Goal: Task Accomplishment & Management: Use online tool/utility

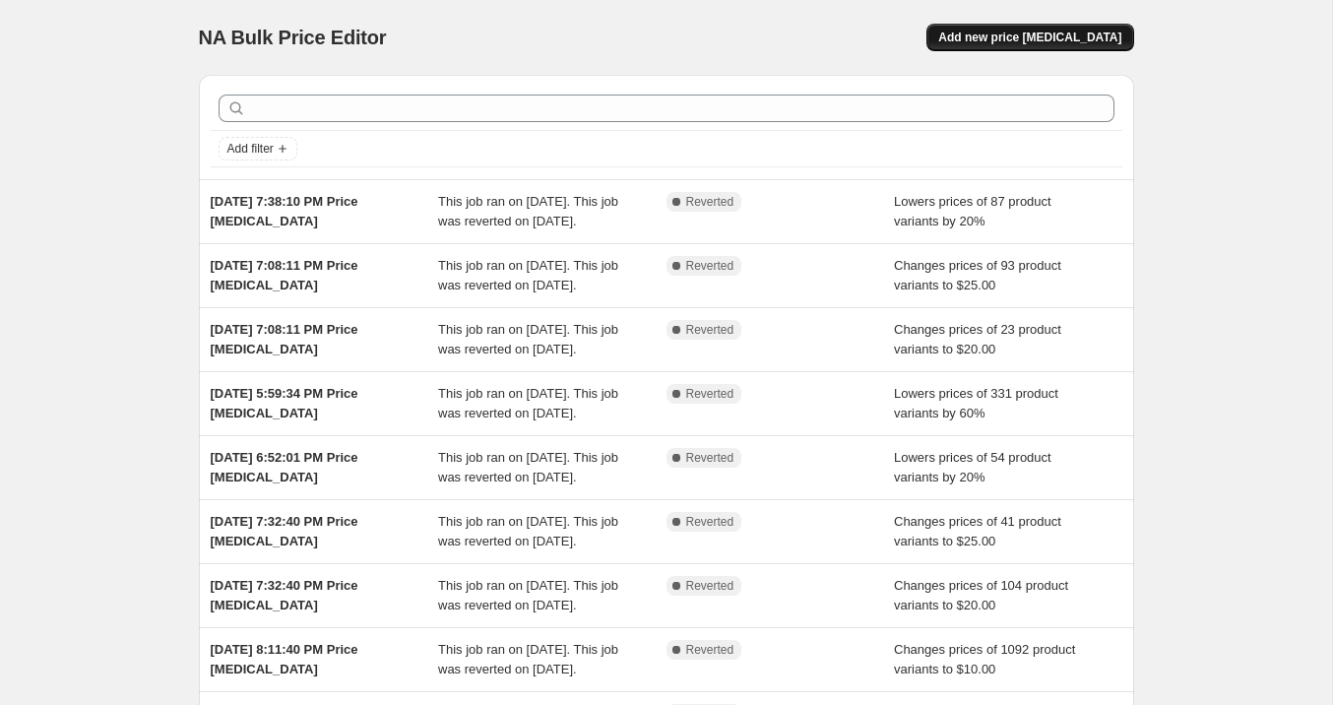
click at [1090, 37] on span "Add new price [MEDICAL_DATA]" at bounding box center [1029, 38] width 183 height 16
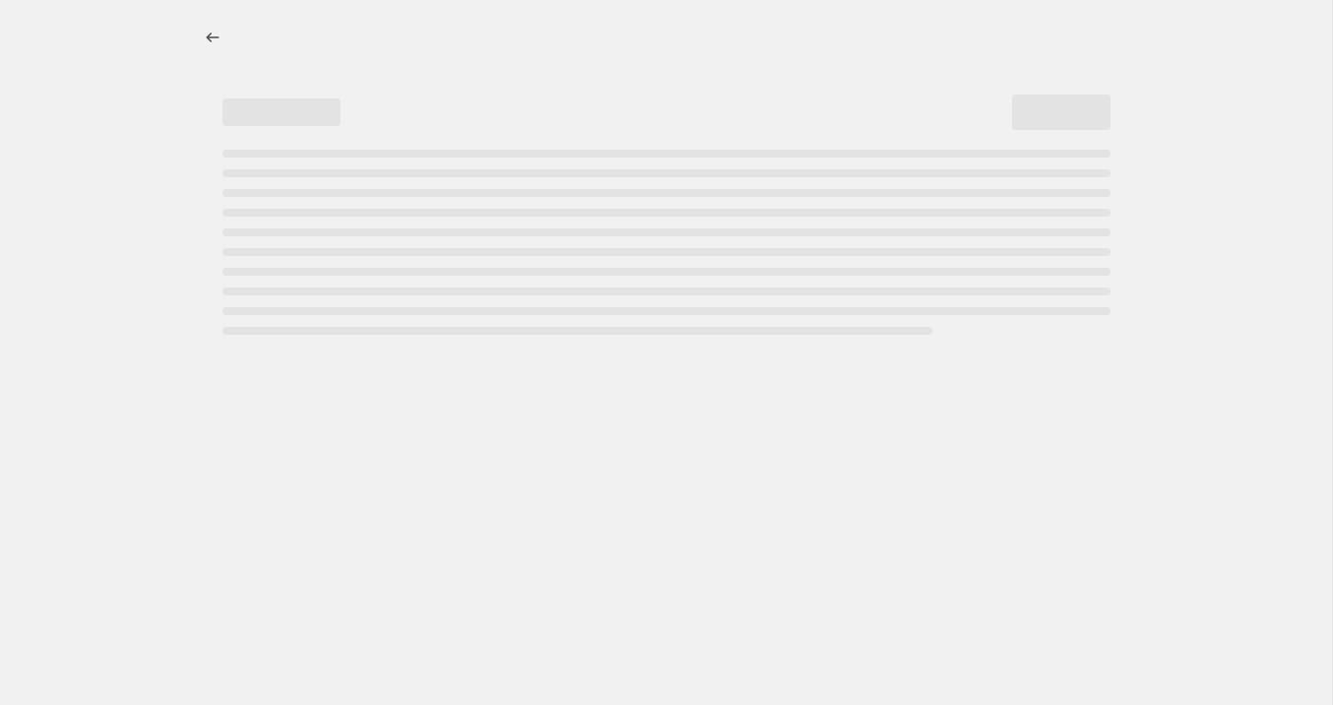
select select "percentage"
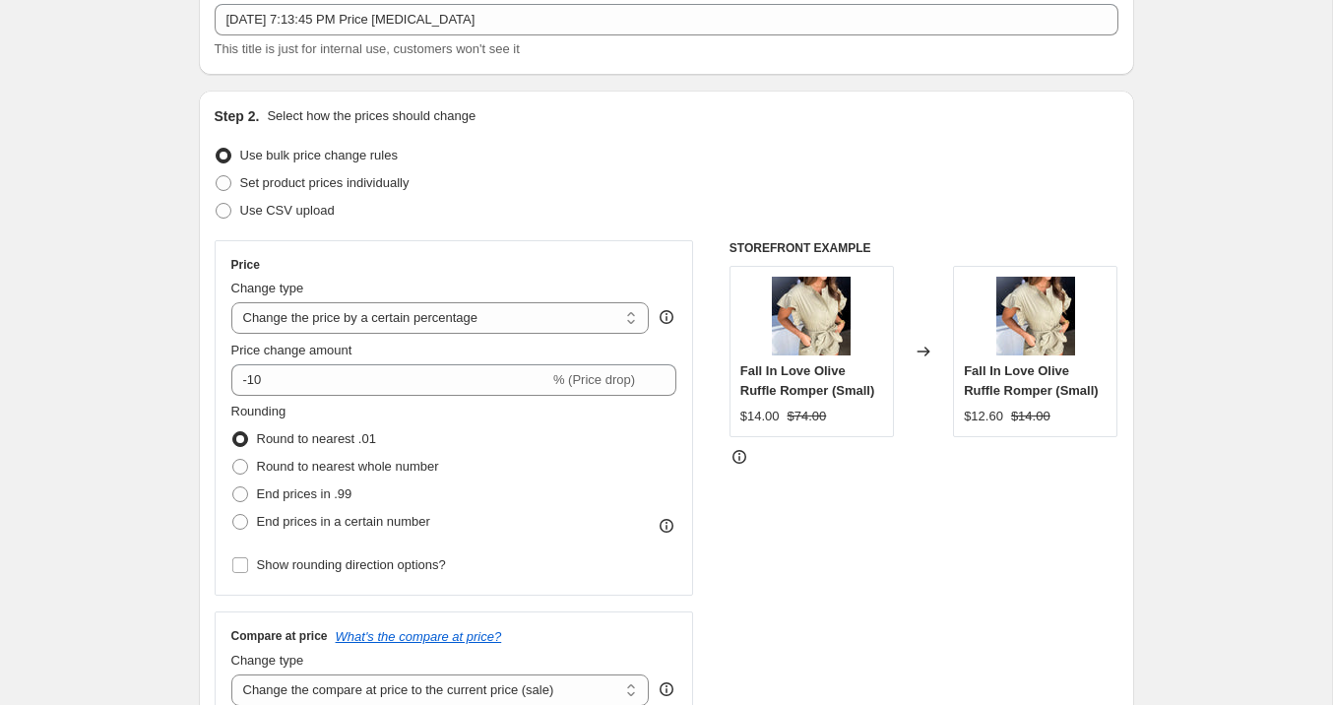
scroll to position [134, 0]
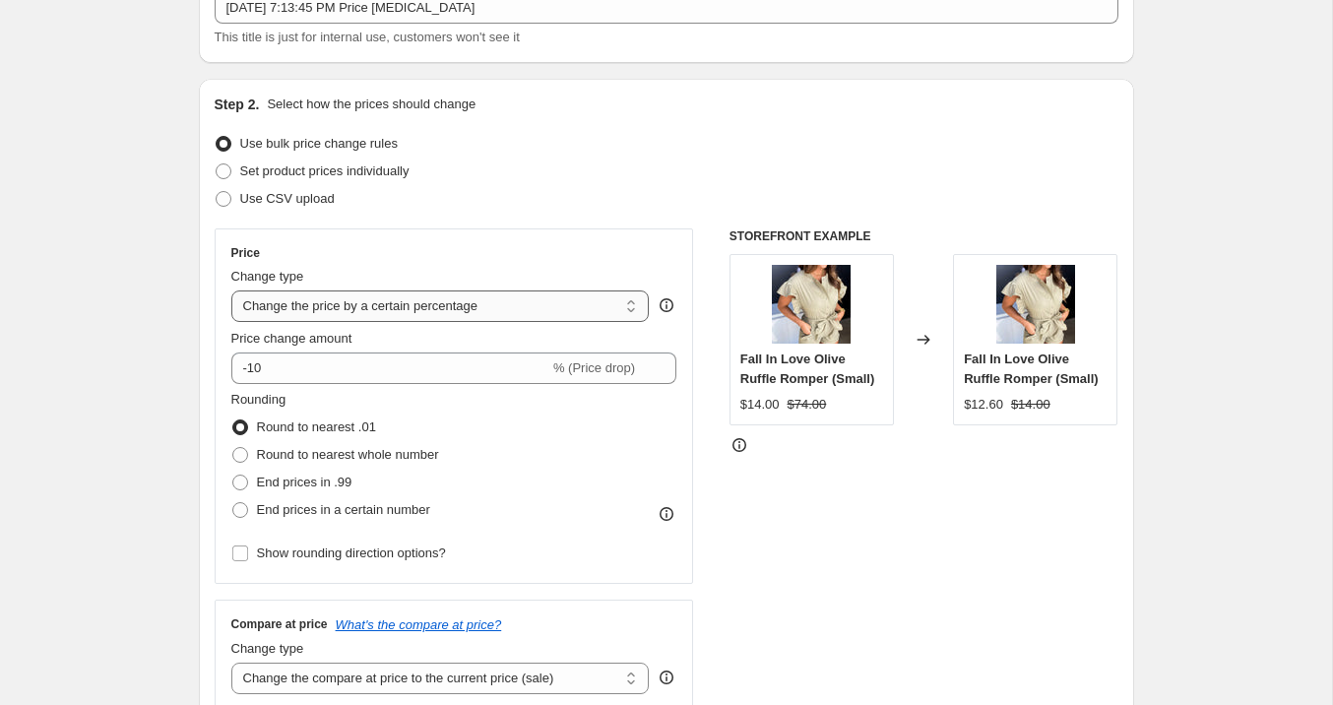
click at [297, 310] on select "Change the price to a certain amount Change the price by a certain amount Chang…" at bounding box center [440, 305] width 418 height 31
click at [231, 290] on select "Change the price to a certain amount Change the price by a certain amount Chang…" at bounding box center [440, 305] width 418 height 31
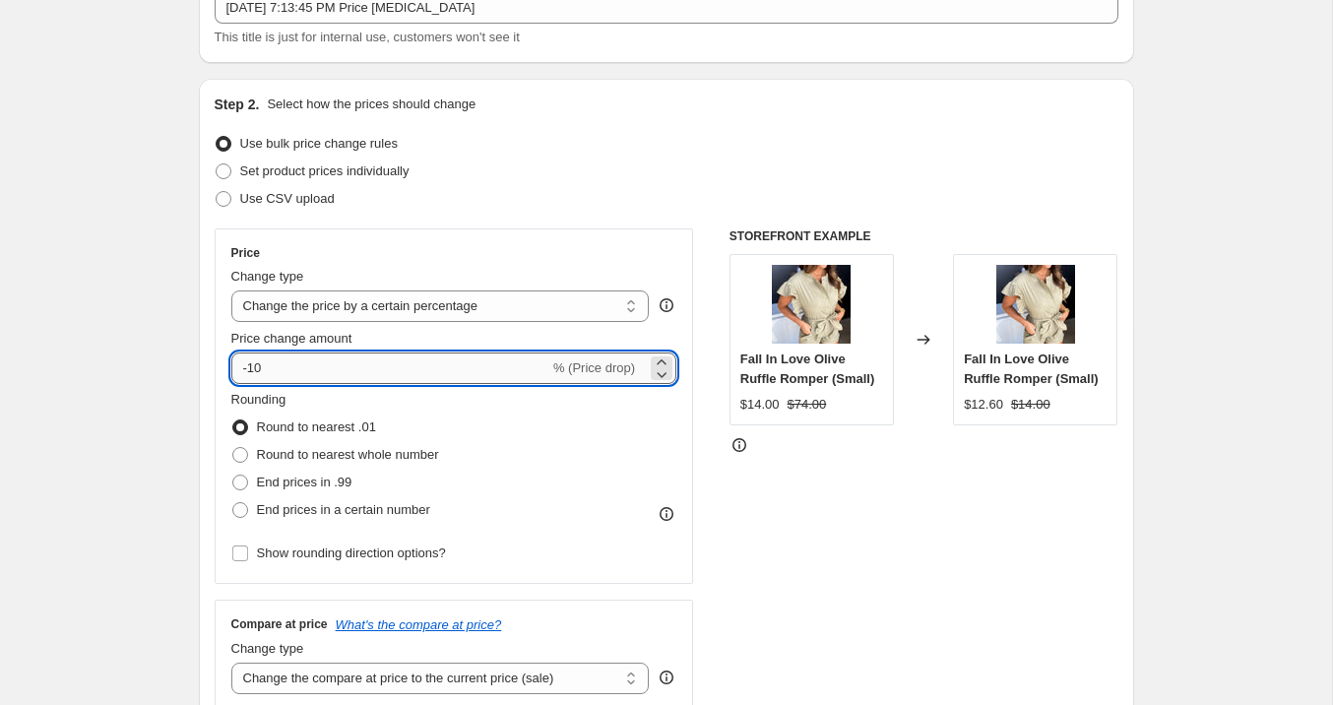
click at [259, 376] on input "-10" at bounding box center [390, 367] width 318 height 31
type input "-1"
type input "0"
click at [313, 311] on select "Change the price to a certain amount Change the price by a certain amount Chang…" at bounding box center [440, 305] width 418 height 31
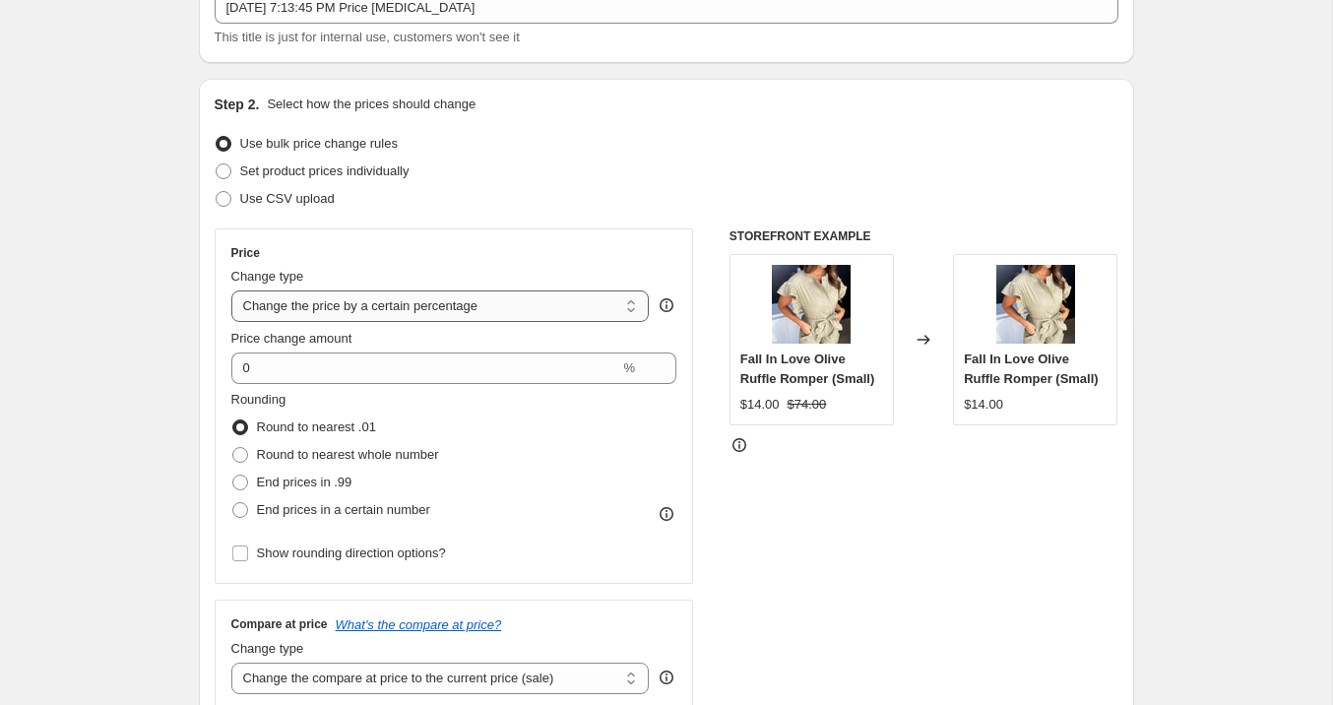
select select "to"
click at [231, 290] on select "Change the price to a certain amount Change the price by a certain amount Chang…" at bounding box center [440, 305] width 418 height 31
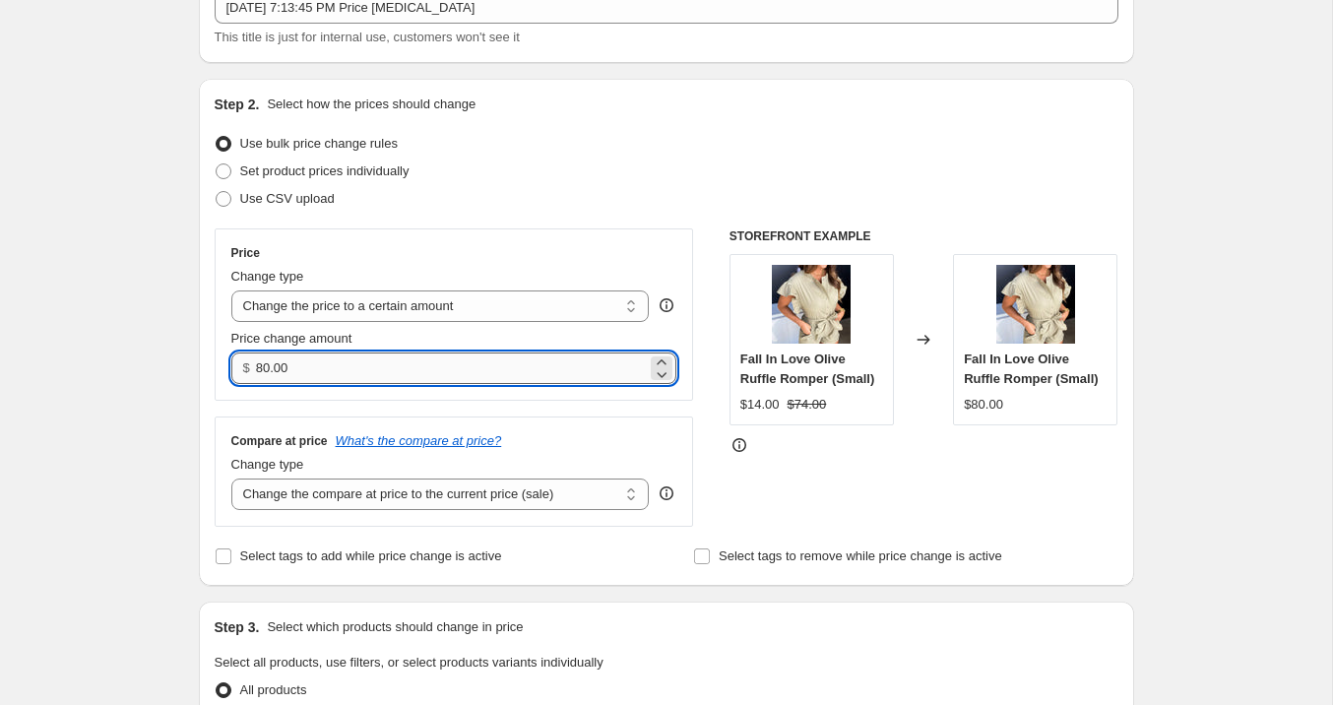
click at [295, 372] on input "80.00" at bounding box center [451, 367] width 391 height 31
type input "20.00"
click at [221, 405] on div "Price Change type Change the price to a certain amount Change the price by a ce…" at bounding box center [454, 377] width 479 height 298
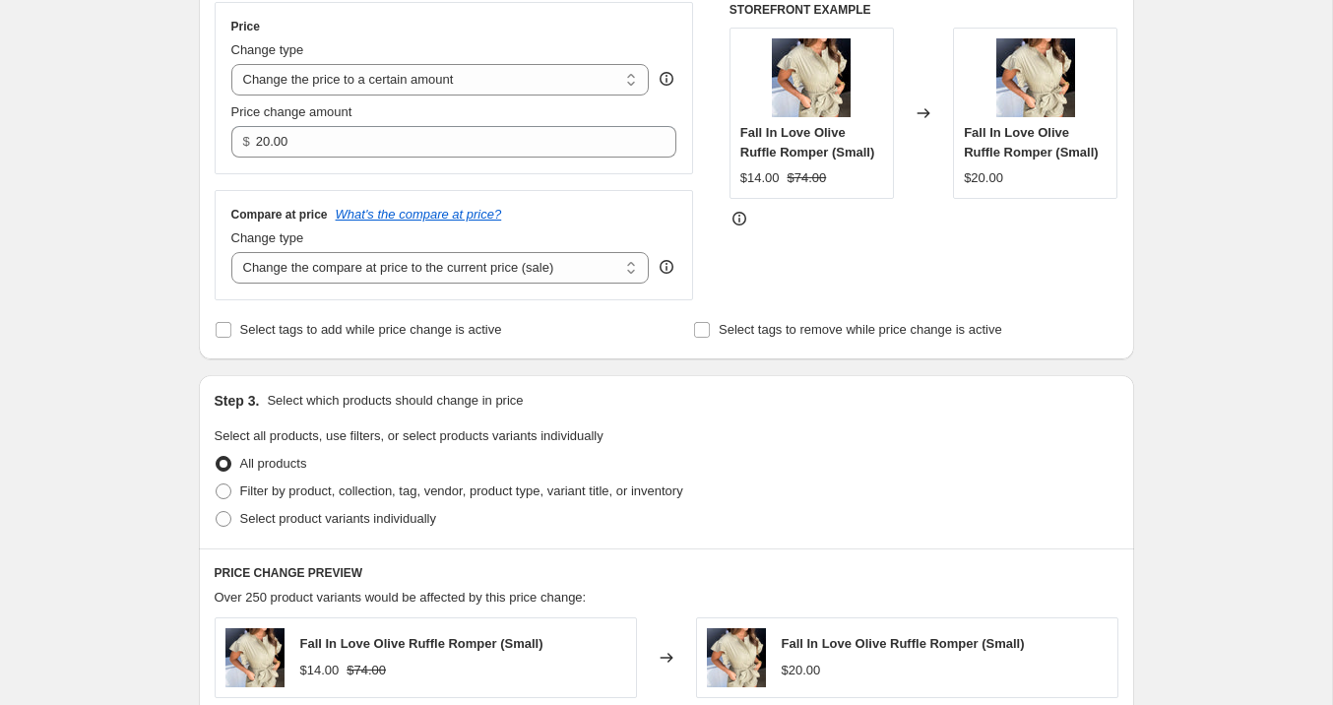
scroll to position [361, 0]
click at [393, 263] on select "Change the compare at price to the current price (sale) Change the compare at p…" at bounding box center [440, 266] width 418 height 31
select select "no_change"
click at [231, 251] on select "Change the compare at price to the current price (sale) Change the compare at p…" at bounding box center [440, 266] width 418 height 31
click at [368, 416] on div "Step 3. Select which products should change in price Select all products, use f…" at bounding box center [666, 460] width 935 height 173
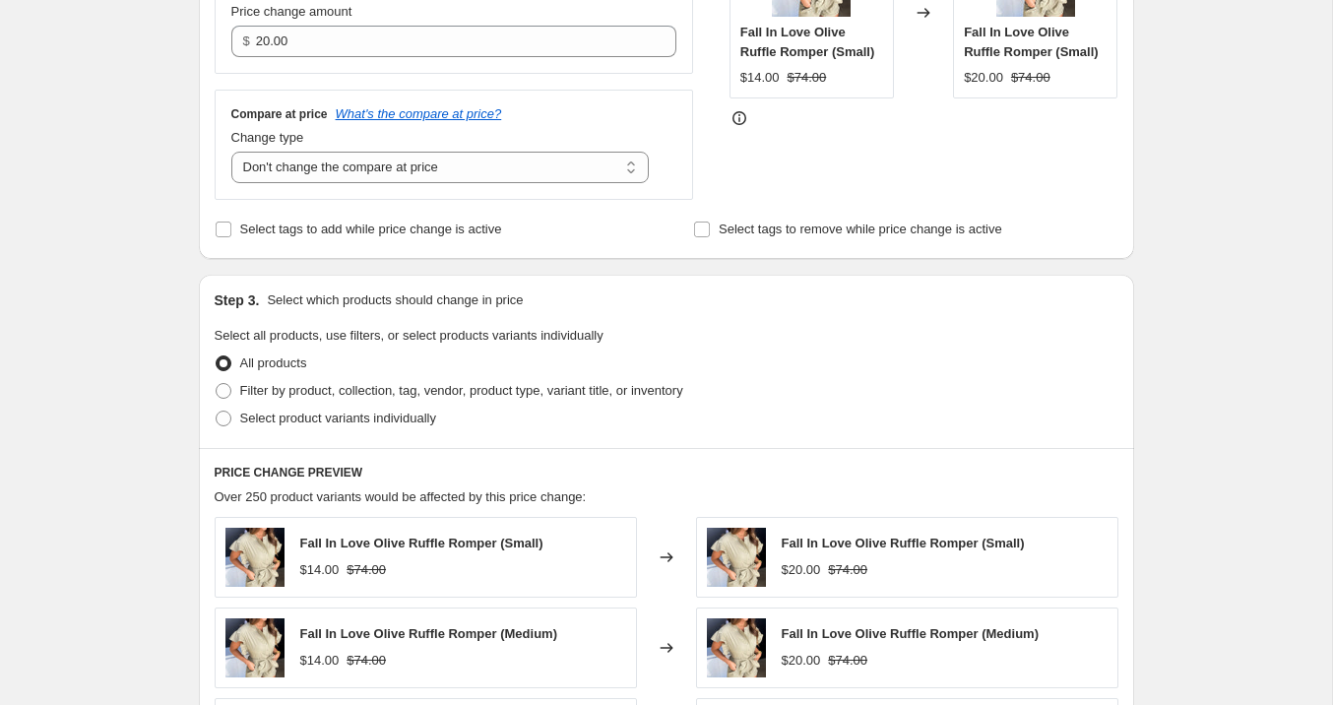
scroll to position [509, 0]
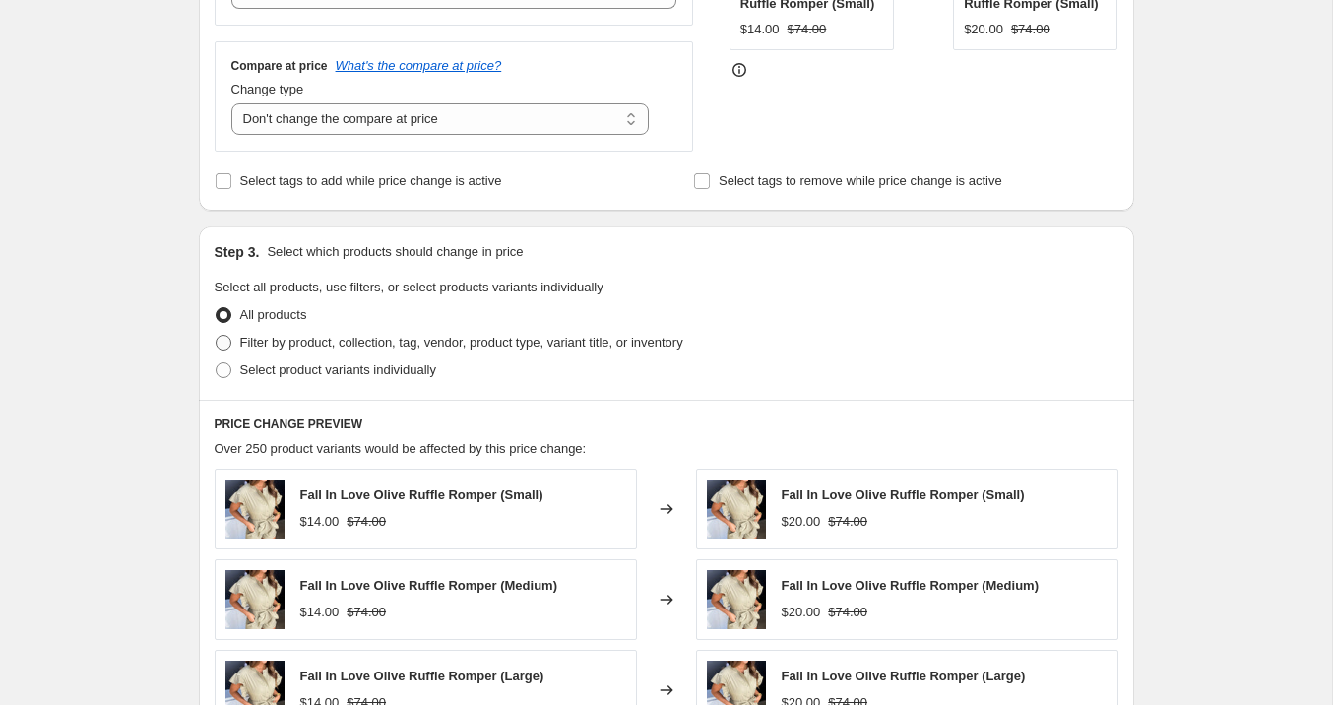
click at [217, 350] on span at bounding box center [224, 343] width 18 height 18
click at [217, 336] on input "Filter by product, collection, tag, vendor, product type, variant title, or inv…" at bounding box center [216, 335] width 1 height 1
radio input "true"
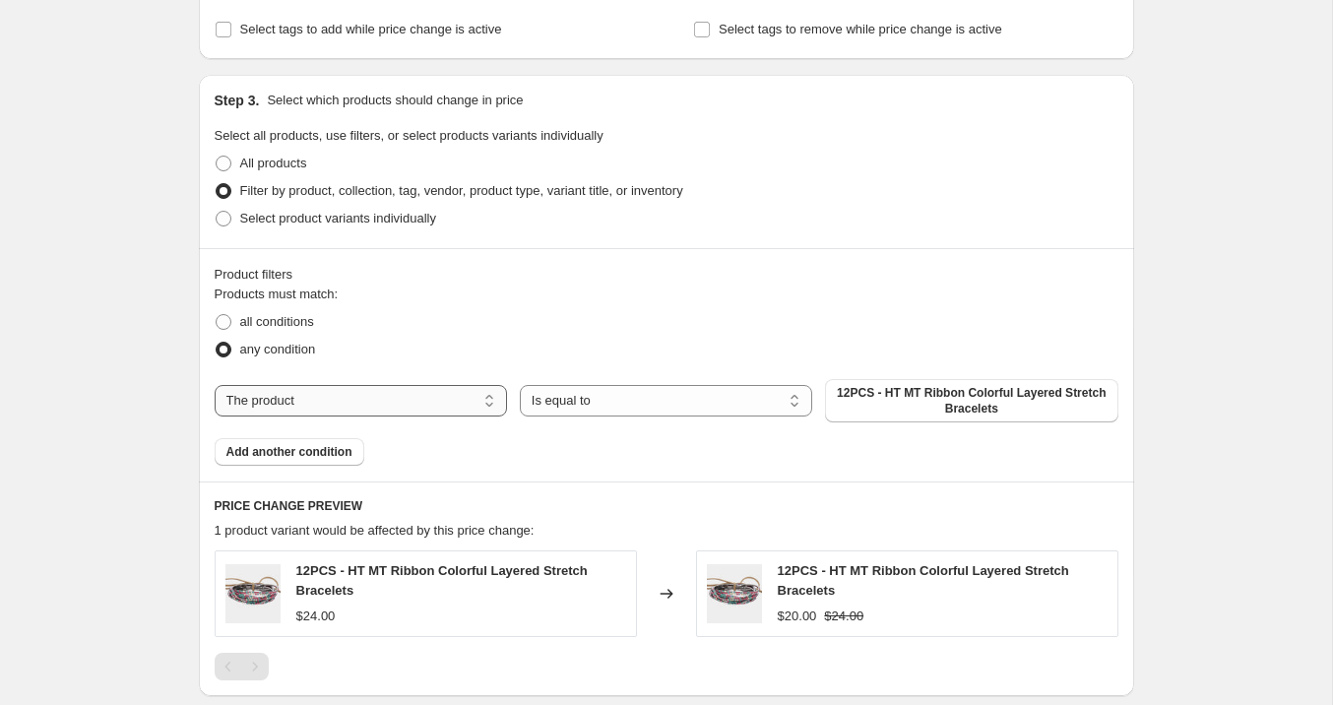
scroll to position [673, 0]
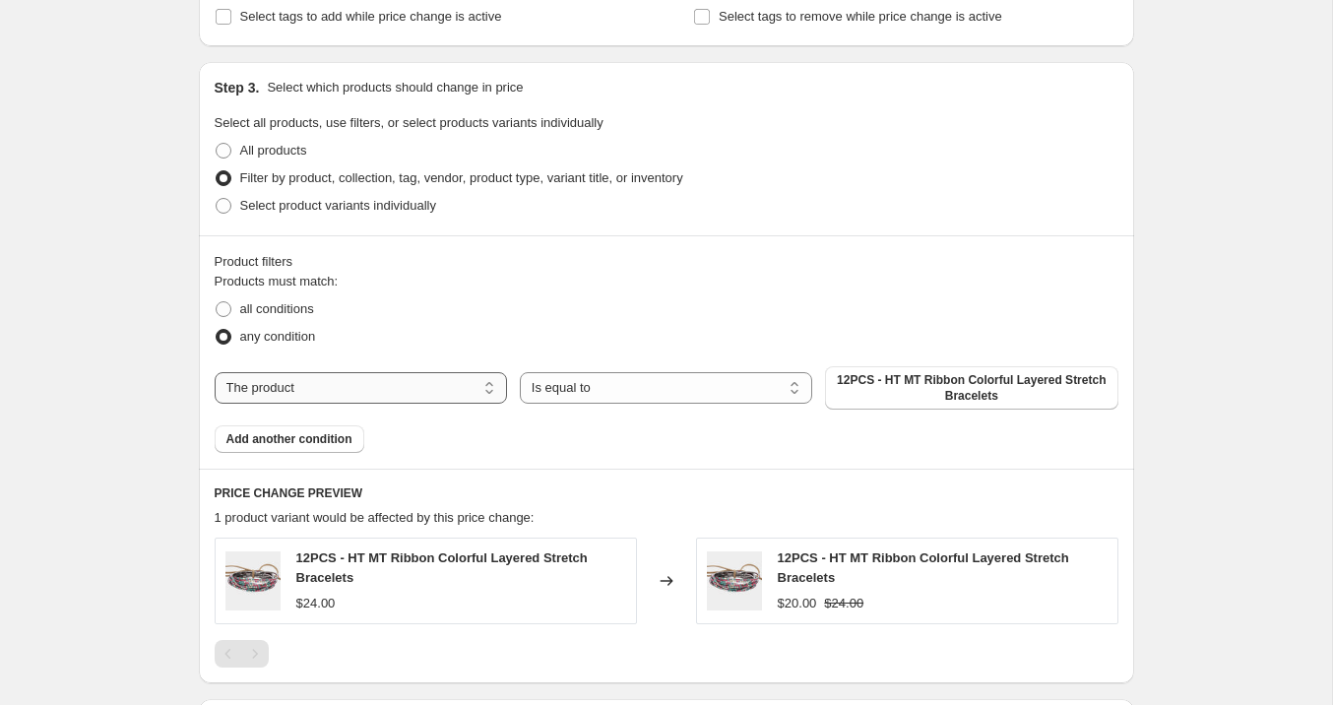
click at [345, 386] on select "The product The product's collection The product's tag The product's vendor The…" at bounding box center [361, 387] width 292 height 31
select select "collection"
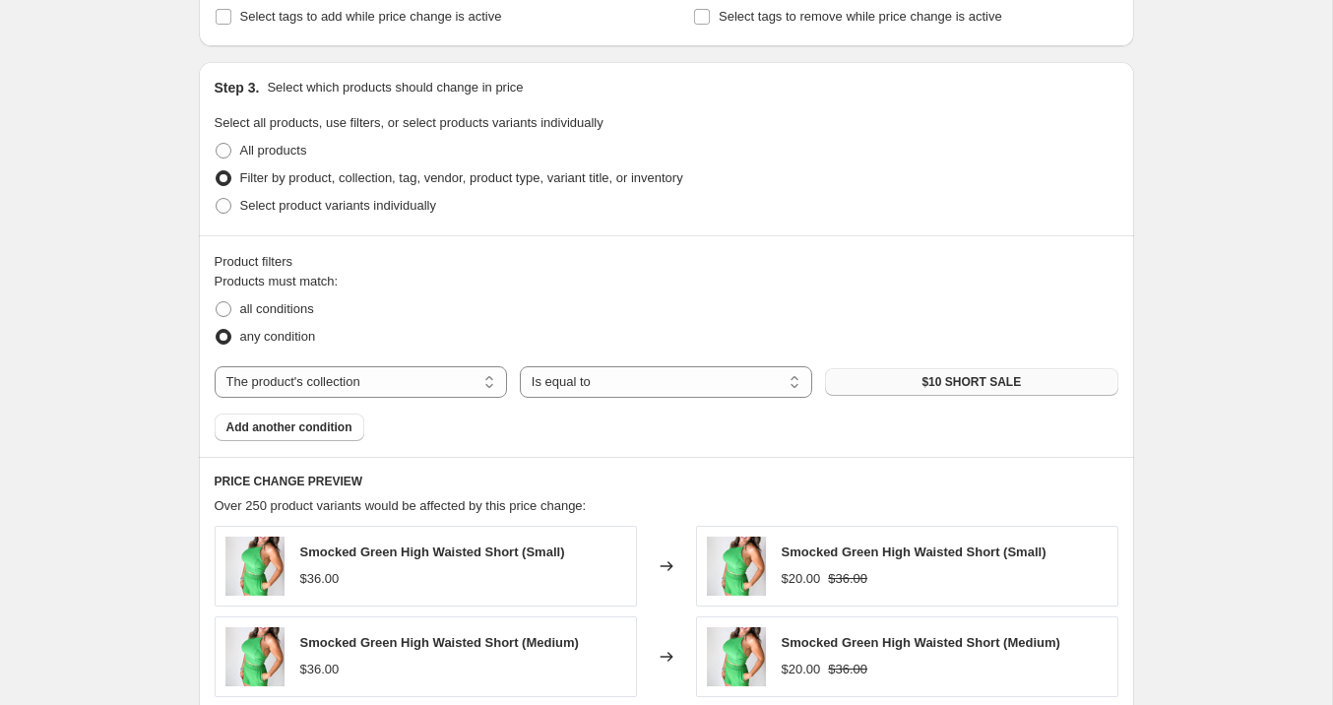
click at [985, 386] on span "$10 SHORT SALE" at bounding box center [970, 382] width 99 height 16
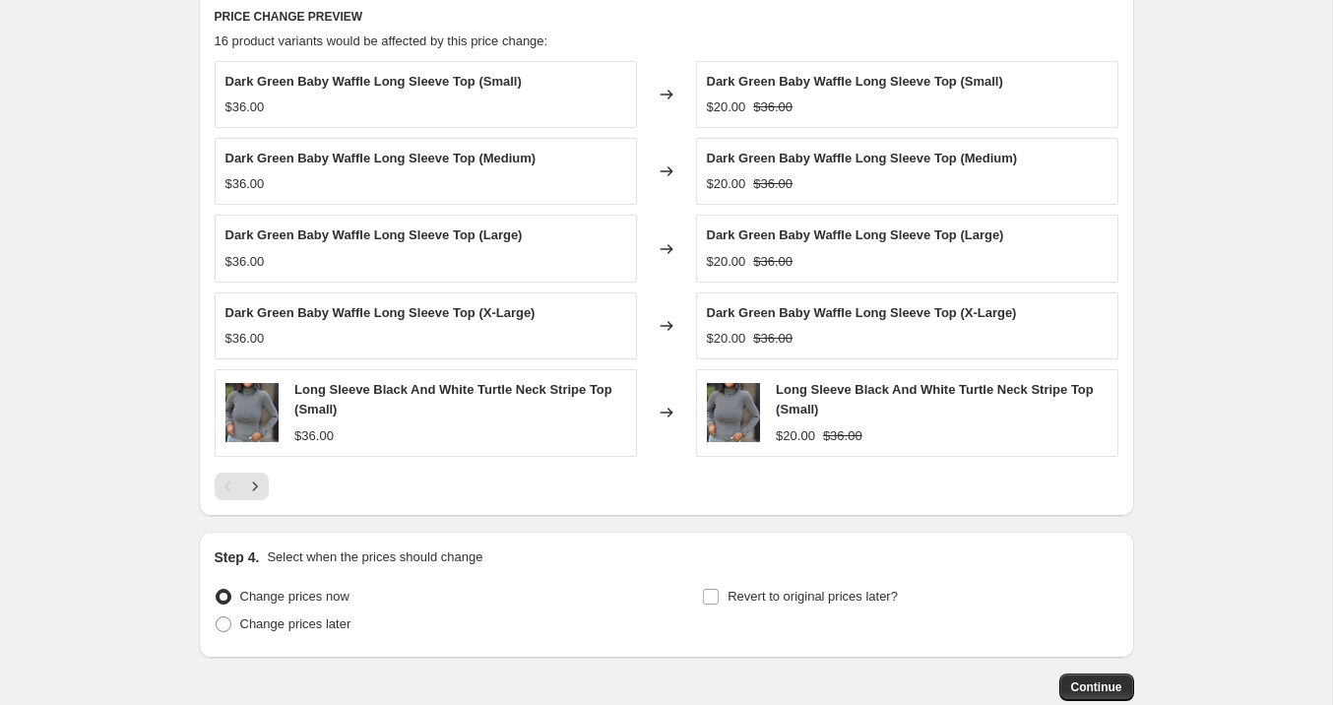
scroll to position [1253, 0]
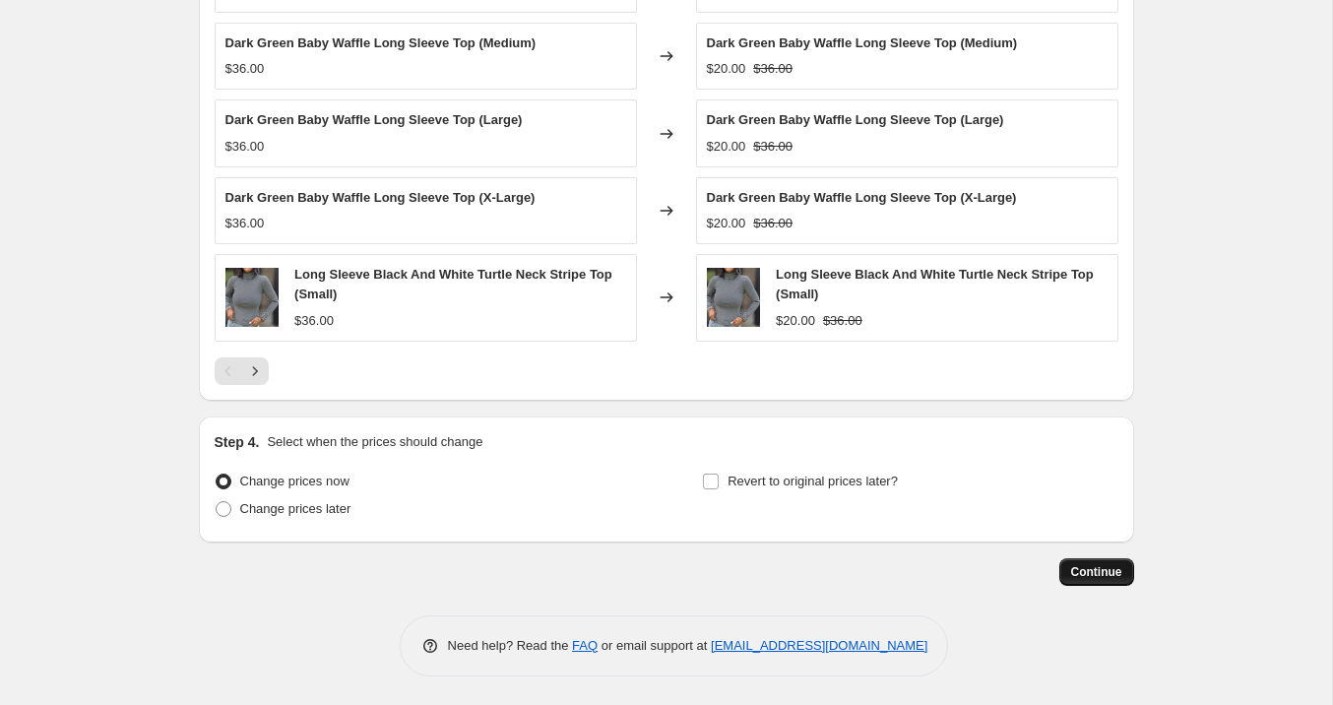
click at [1087, 577] on span "Continue" at bounding box center [1096, 572] width 51 height 16
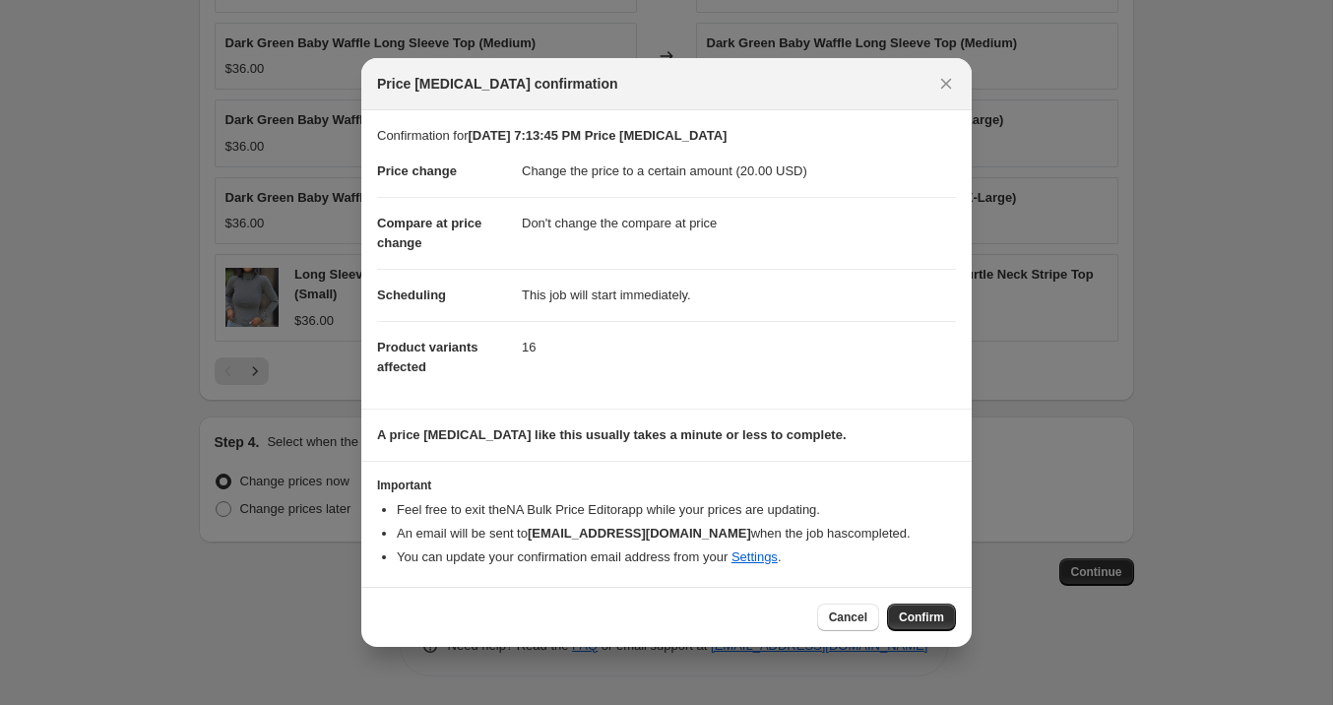
click at [907, 611] on span "Confirm" at bounding box center [921, 617] width 45 height 16
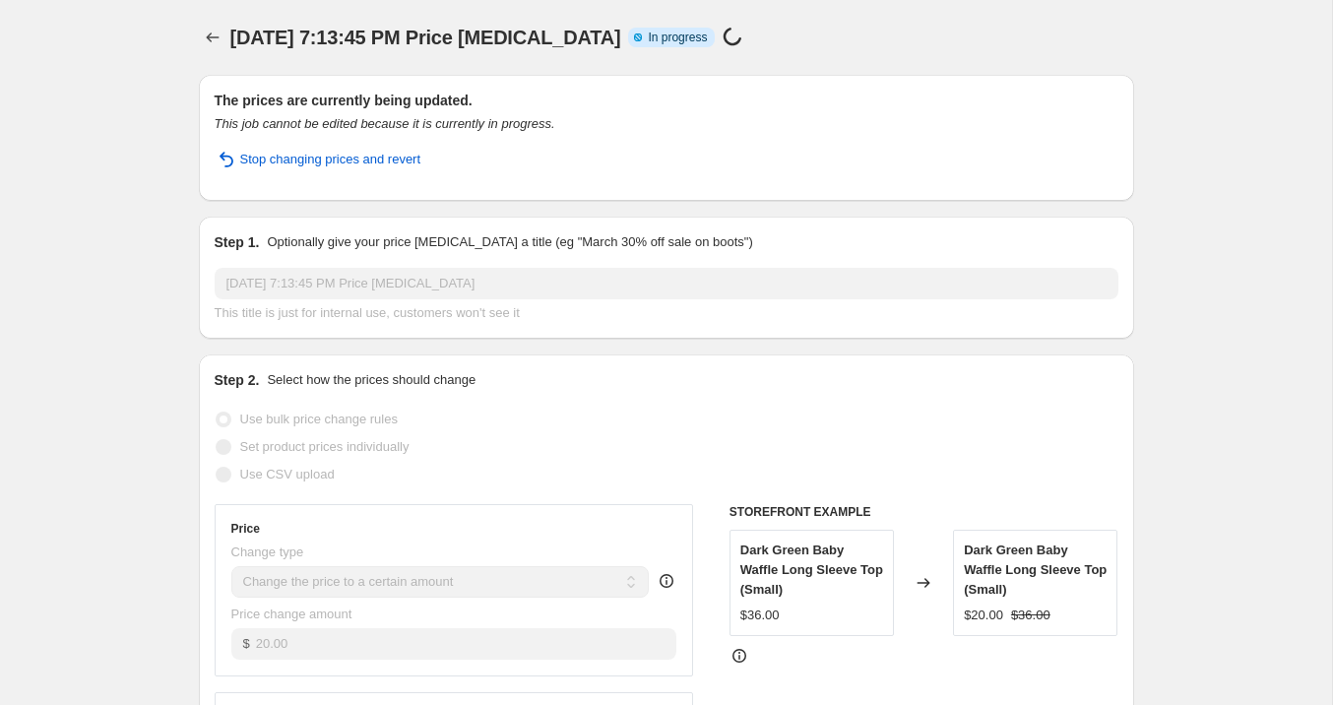
select select "no_change"
select select "collection"
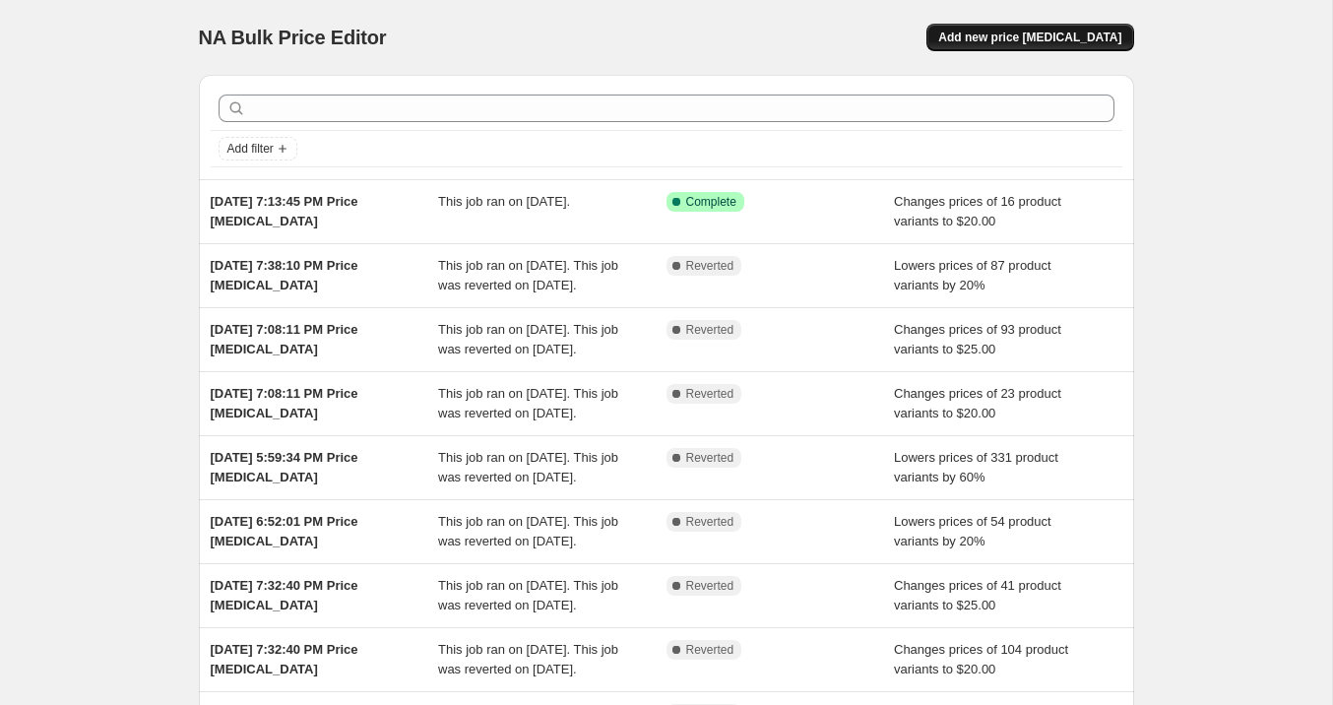
click at [1010, 27] on button "Add new price [MEDICAL_DATA]" at bounding box center [1029, 38] width 207 height 28
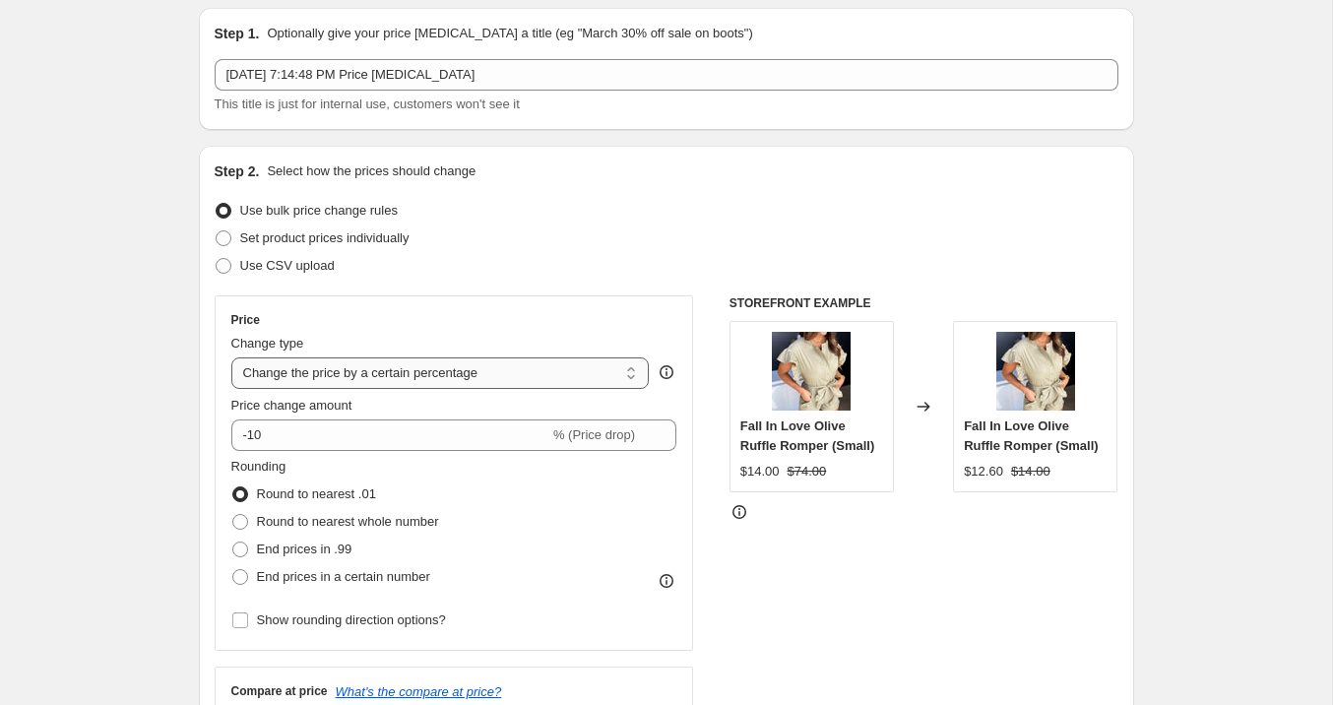
scroll to position [70, 0]
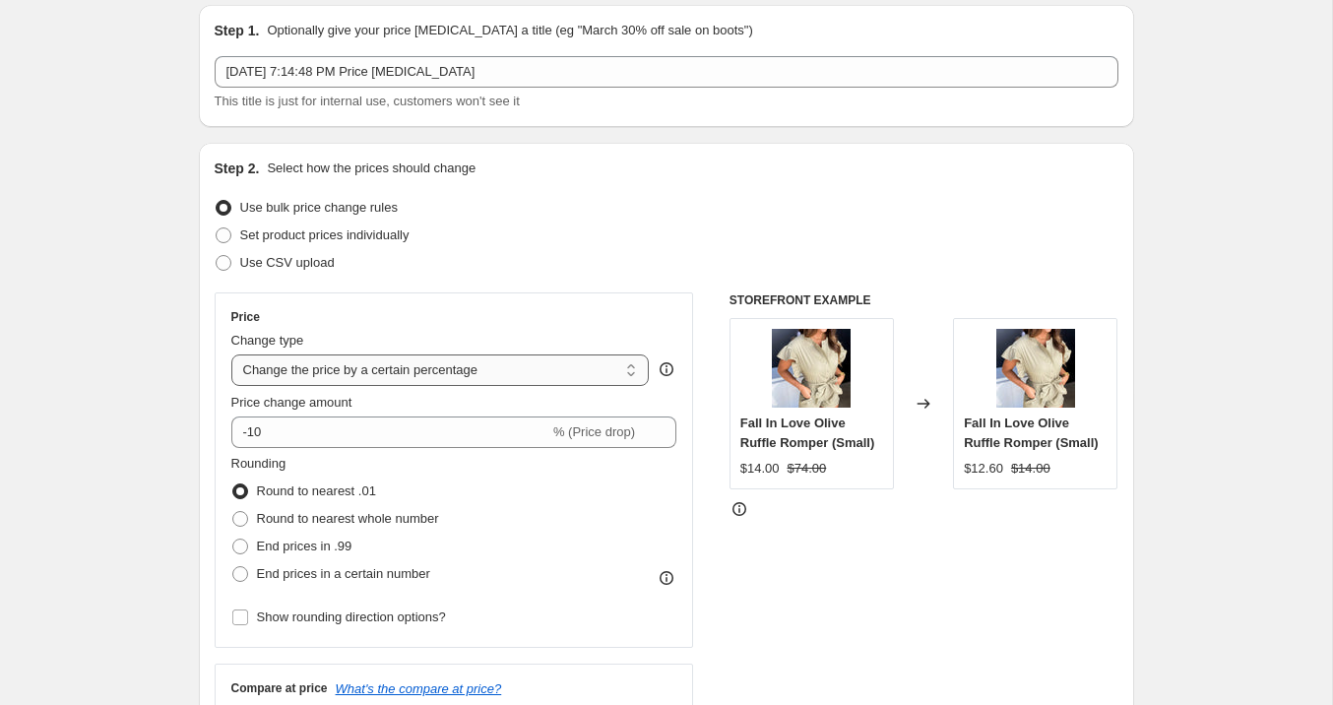
click at [437, 369] on select "Change the price to a certain amount Change the price by a certain amount Chang…" at bounding box center [440, 369] width 418 height 31
select select "to"
click at [231, 354] on select "Change the price to a certain amount Change the price by a certain amount Chang…" at bounding box center [440, 369] width 418 height 31
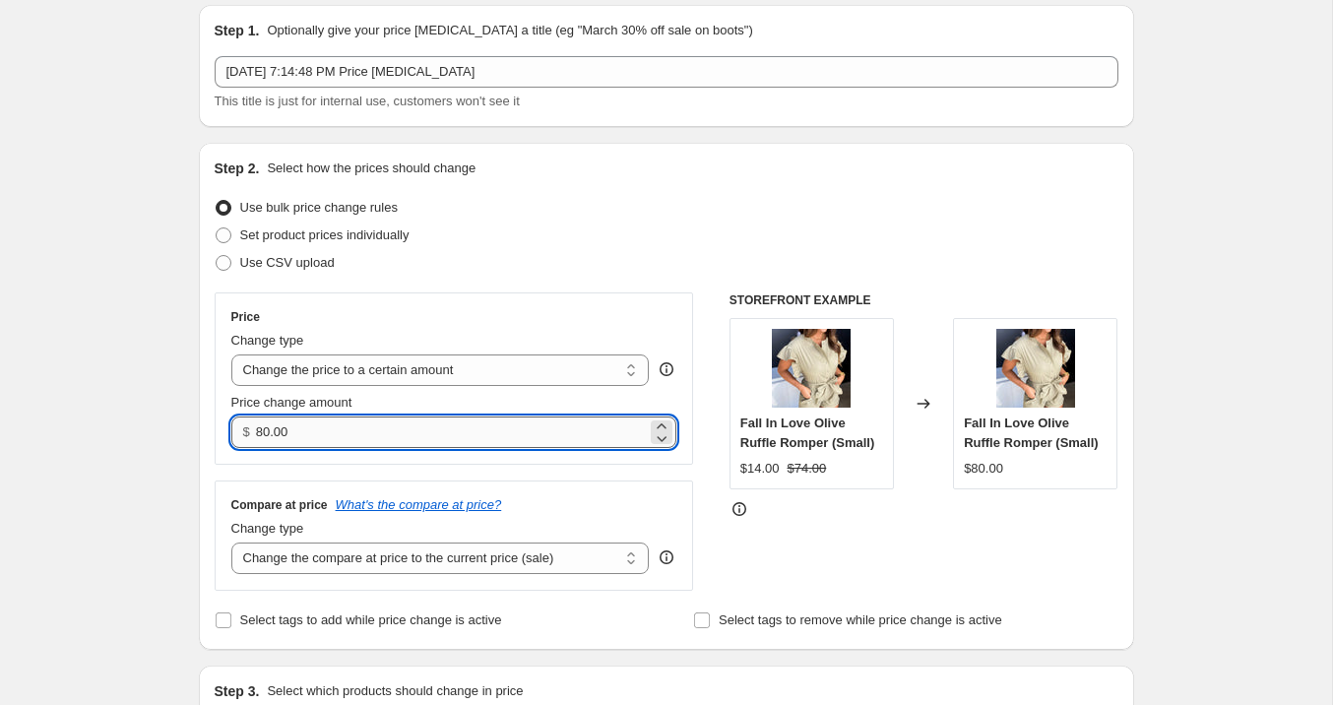
click at [313, 444] on input "80.00" at bounding box center [451, 431] width 391 height 31
type input "8"
type input "25.00"
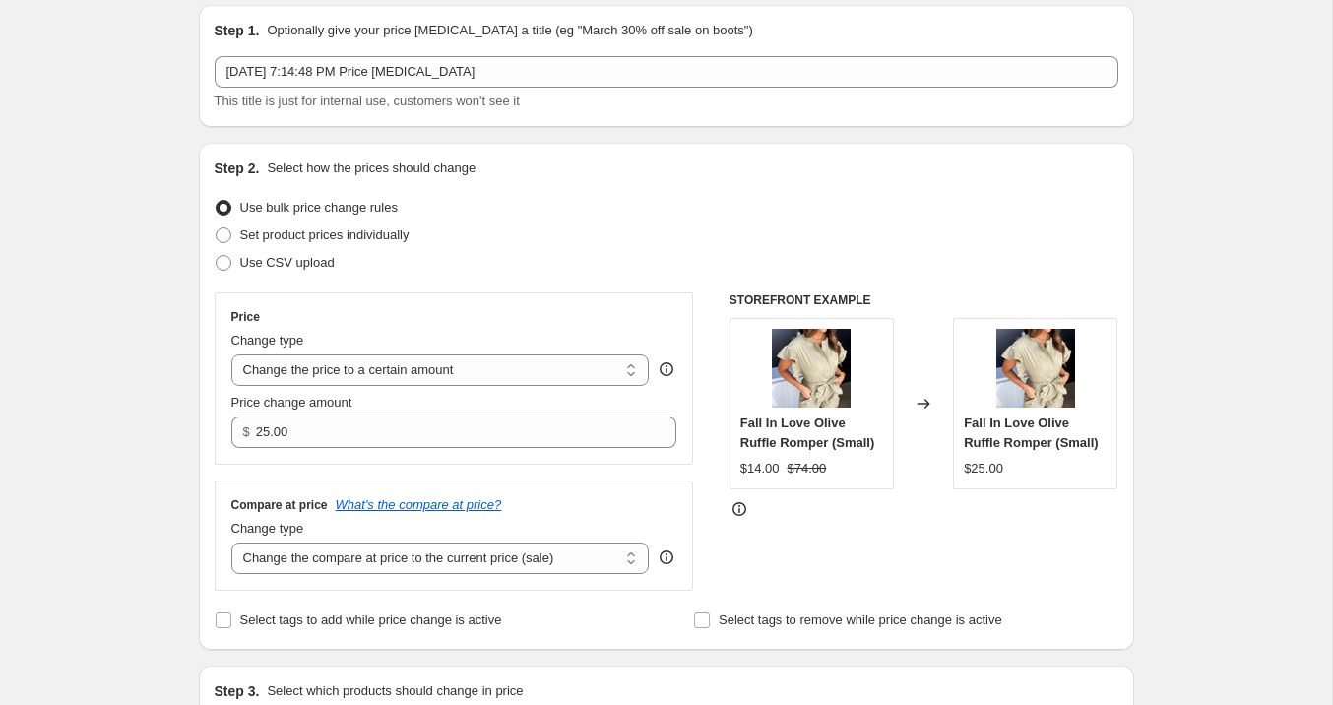
click at [211, 469] on div "Step 2. Select how the prices should change Use bulk price change rules Set pro…" at bounding box center [666, 396] width 935 height 507
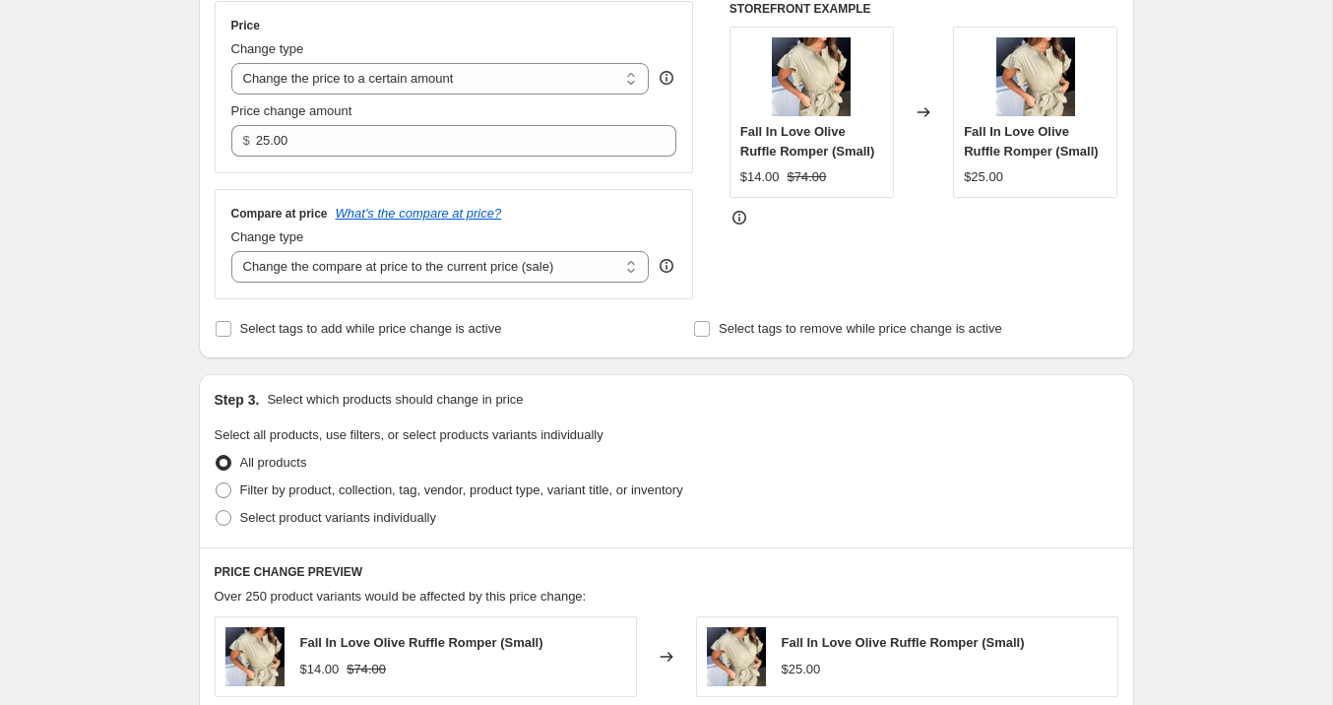
scroll to position [394, 0]
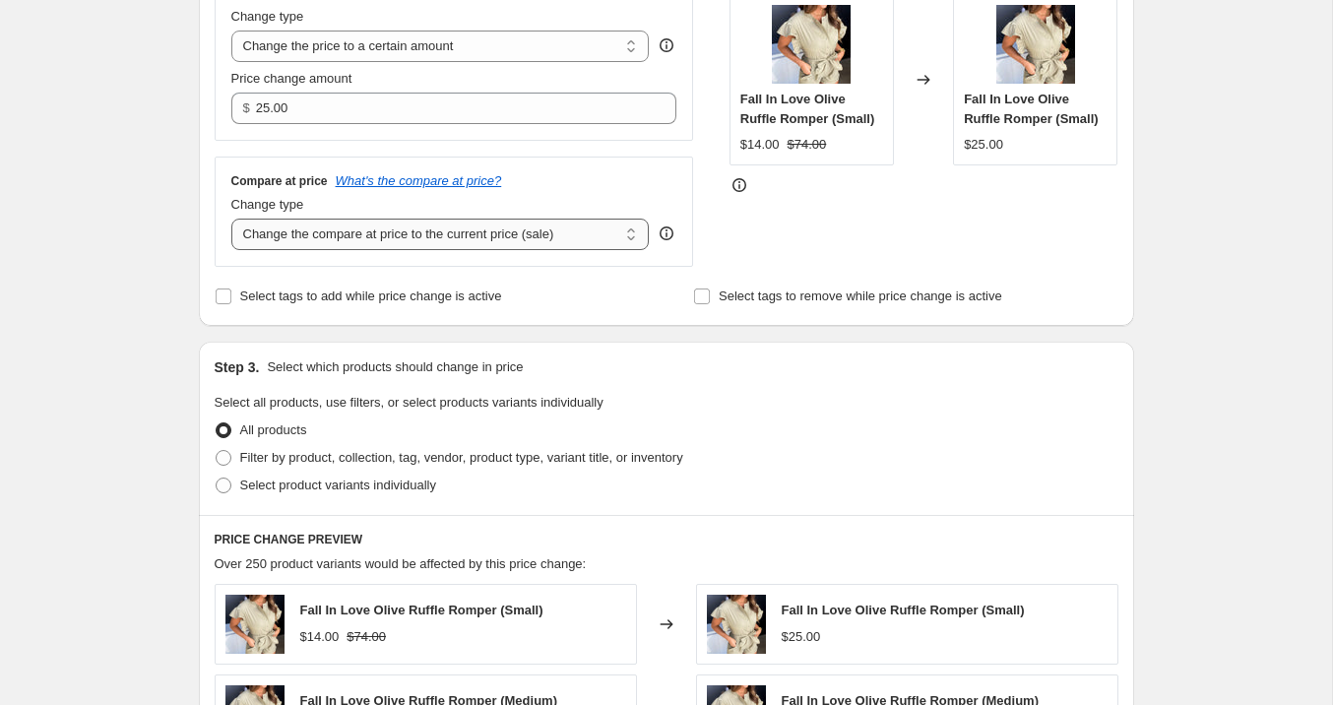
click at [400, 235] on select "Change the compare at price to the current price (sale) Change the compare at p…" at bounding box center [440, 233] width 418 height 31
select select "no_change"
click at [231, 218] on select "Change the compare at price to the current price (sale) Change the compare at p…" at bounding box center [440, 233] width 418 height 31
click at [464, 344] on div "Step 3. Select which products should change in price Select all products, use f…" at bounding box center [666, 428] width 935 height 173
click at [221, 463] on span at bounding box center [224, 458] width 16 height 16
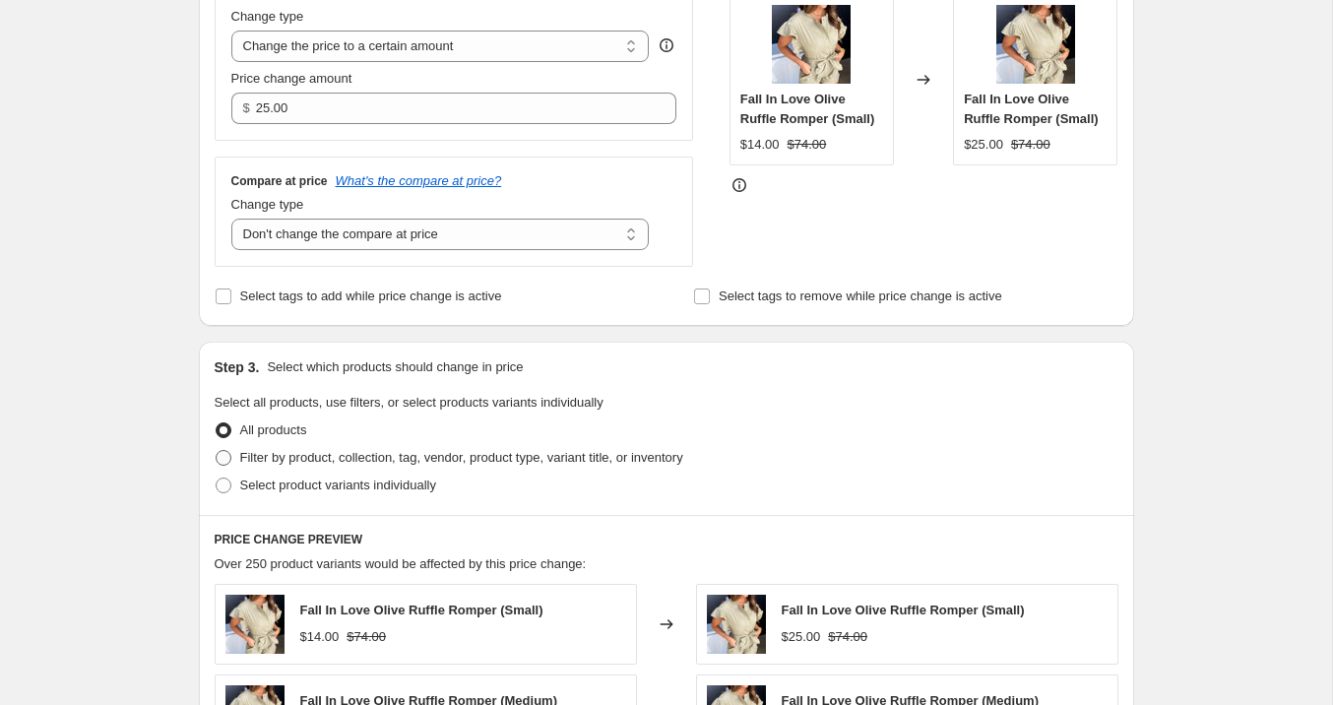
click at [217, 451] on input "Filter by product, collection, tag, vendor, product type, variant title, or inv…" at bounding box center [216, 450] width 1 height 1
radio input "true"
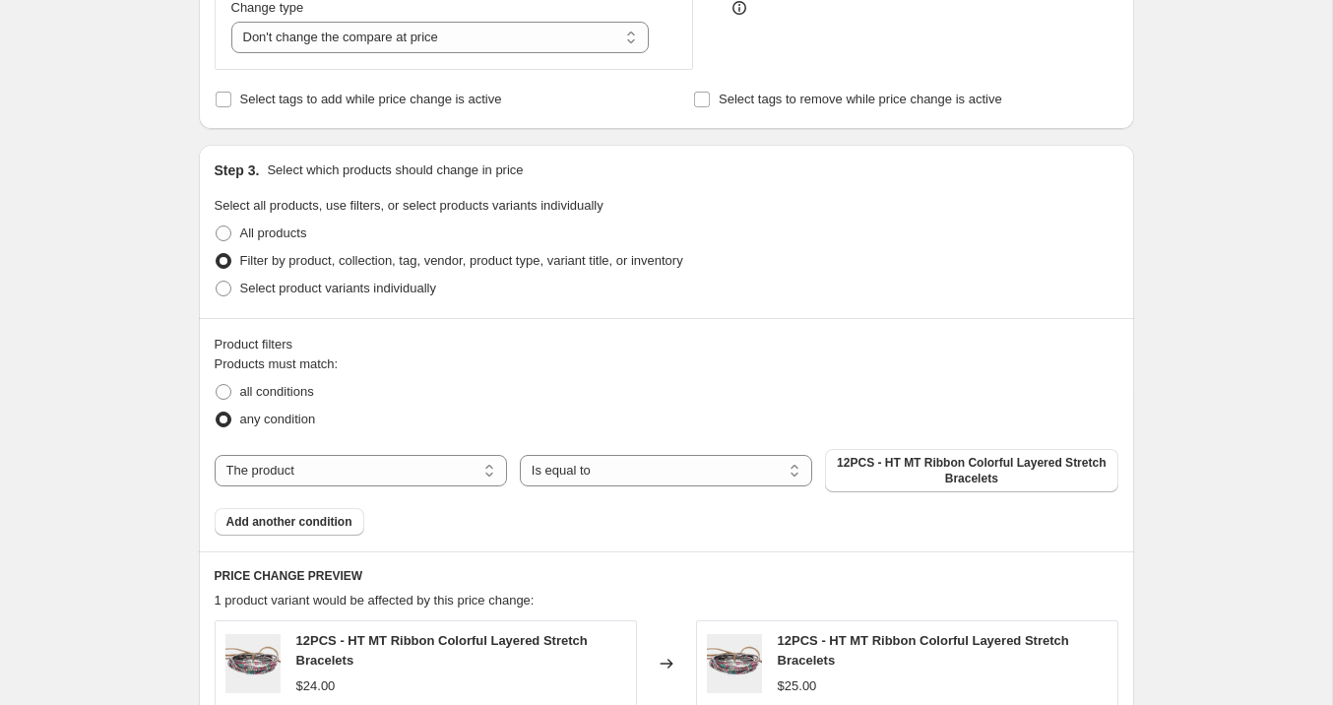
scroll to position [624, 0]
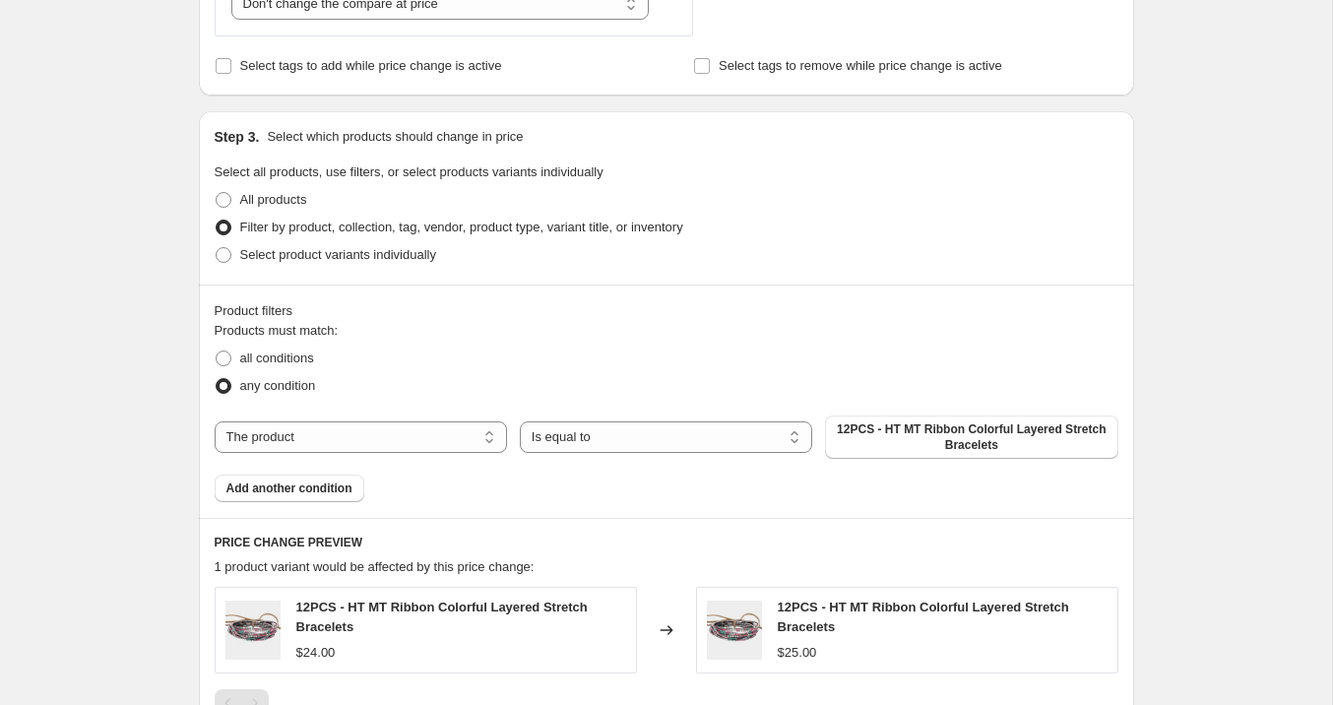
click at [389, 448] on select "The product The product's collection The product's tag The product's vendor The…" at bounding box center [361, 436] width 292 height 31
select select "collection"
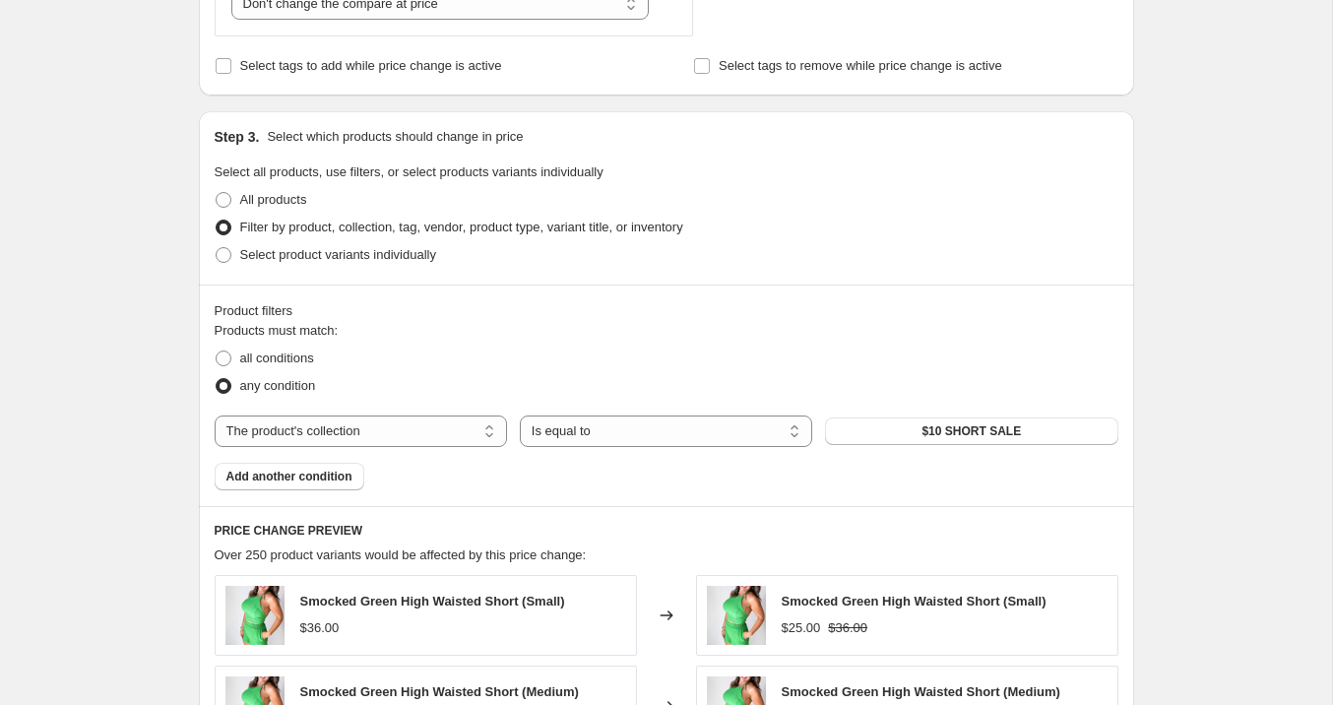
click at [983, 431] on span "$10 SHORT SALE" at bounding box center [970, 431] width 99 height 16
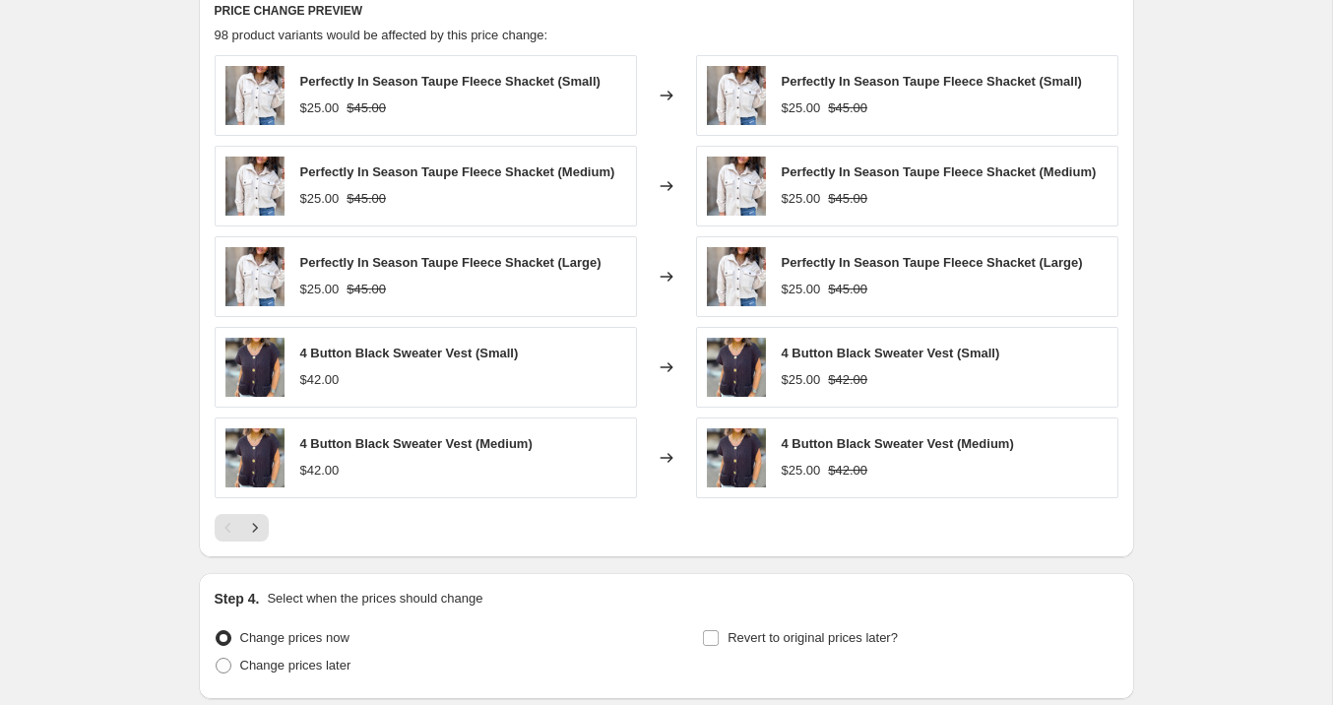
scroll to position [1300, 0]
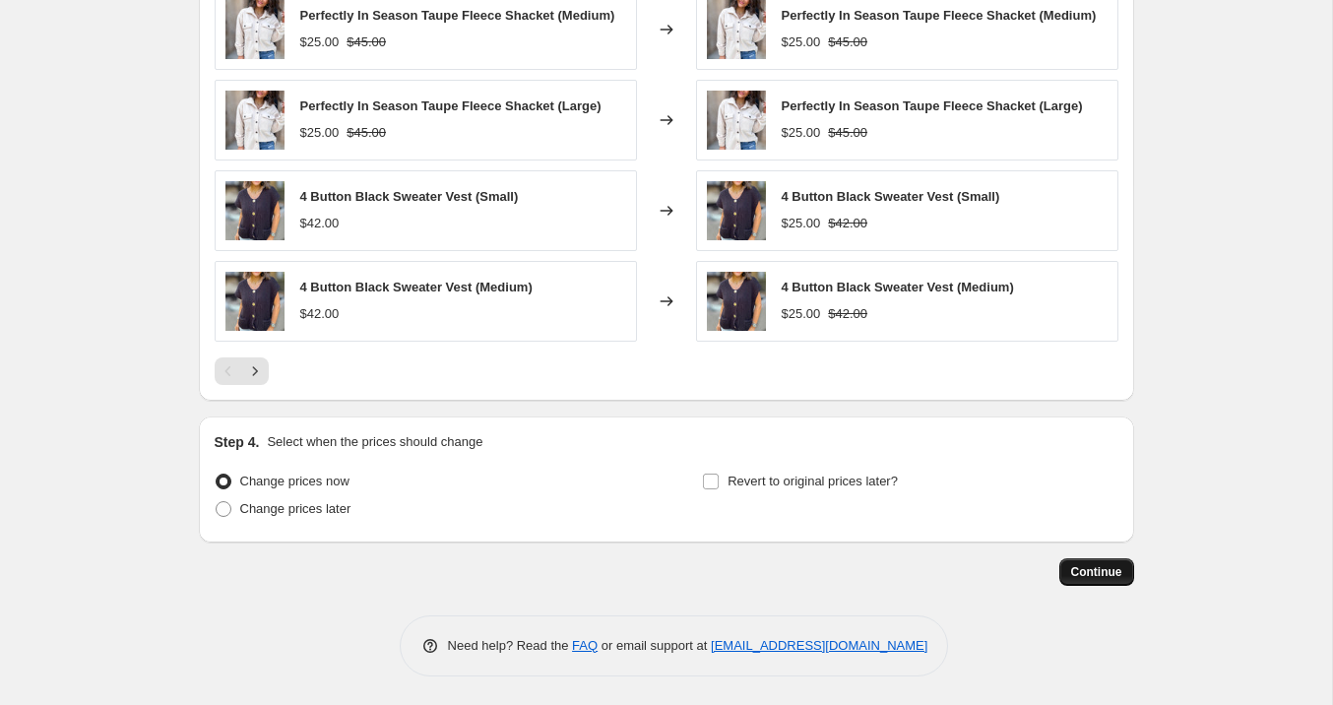
click at [1108, 574] on span "Continue" at bounding box center [1096, 572] width 51 height 16
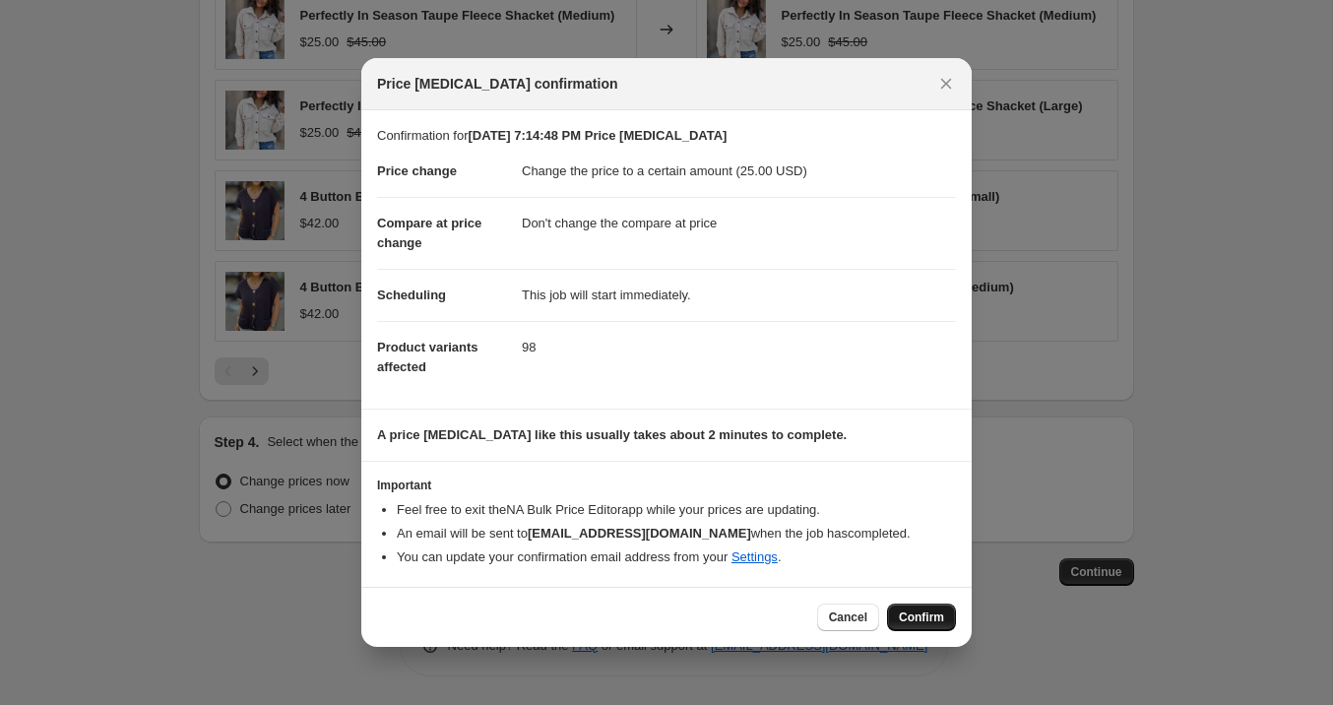
click at [911, 613] on span "Confirm" at bounding box center [921, 617] width 45 height 16
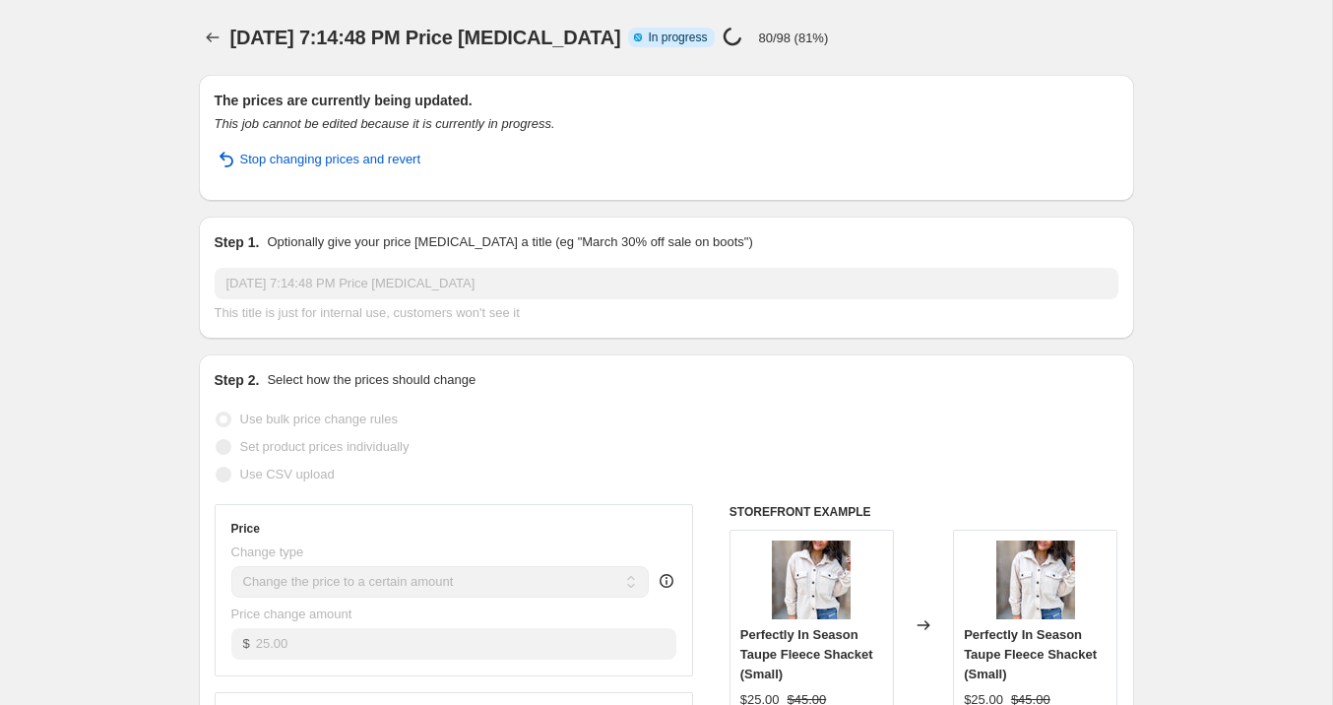
select select "no_change"
select select "collection"
